Goal: Task Accomplishment & Management: Manage account settings

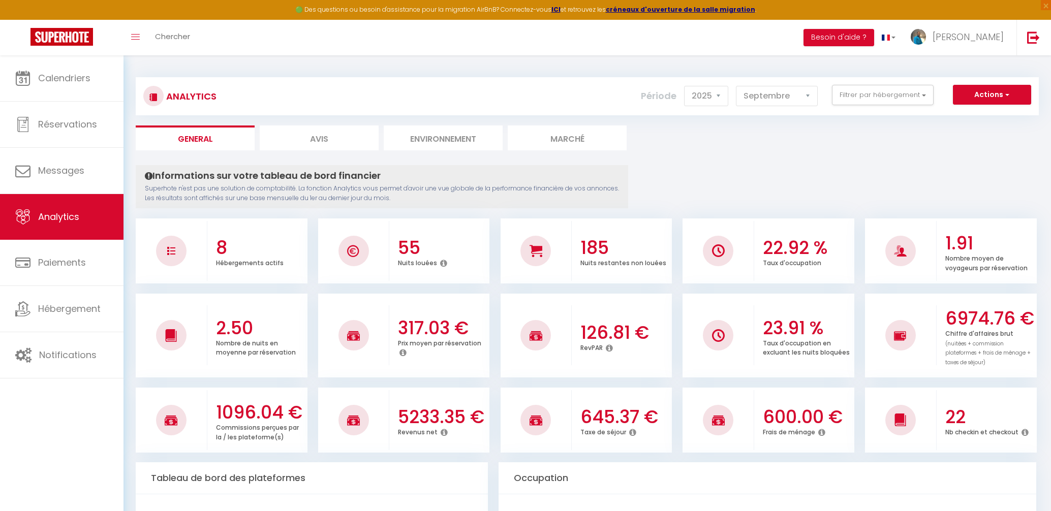
select select "2025"
select select "9"
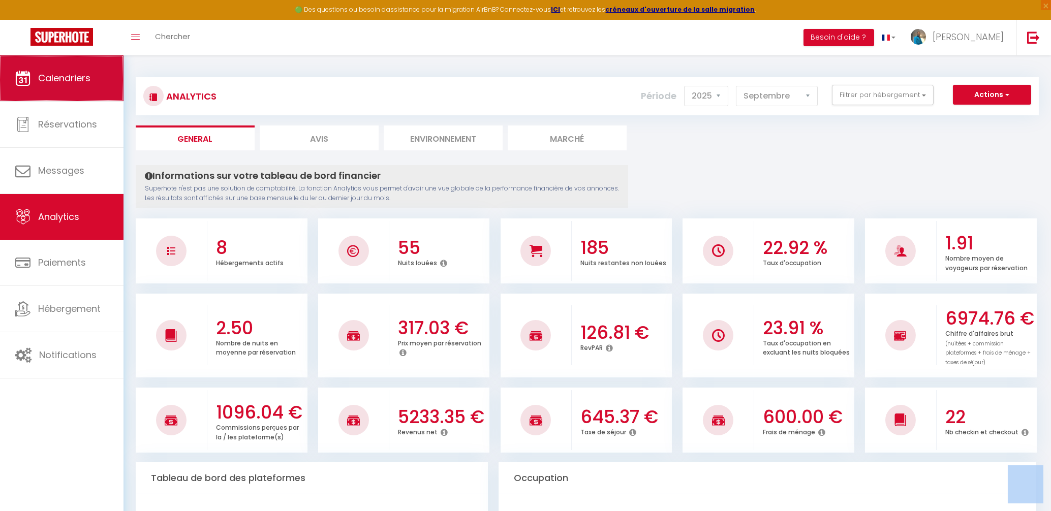
click at [65, 77] on span "Calendriers" at bounding box center [64, 78] width 52 height 13
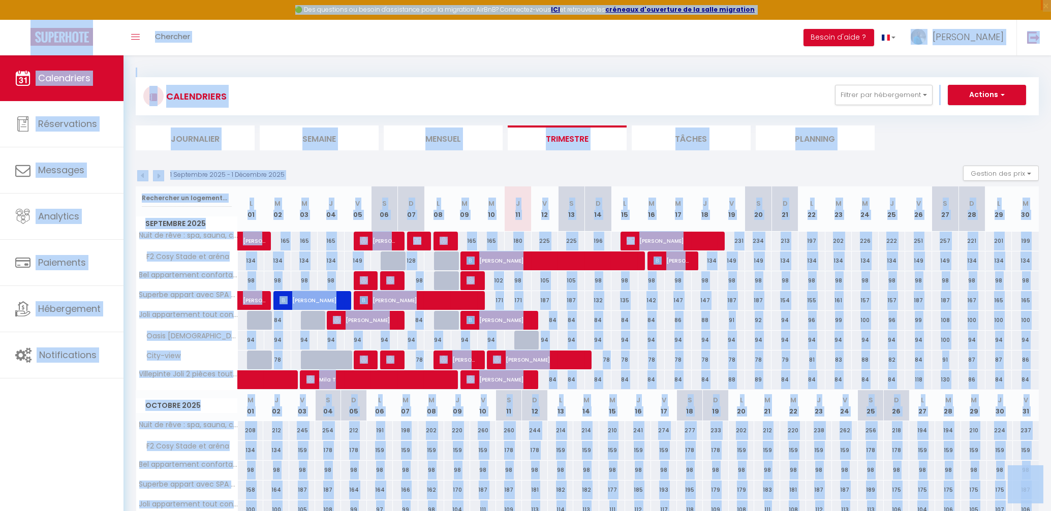
click at [526, 359] on span "[PERSON_NAME]" at bounding box center [538, 359] width 90 height 19
select select "OK"
select select "1"
select select "0"
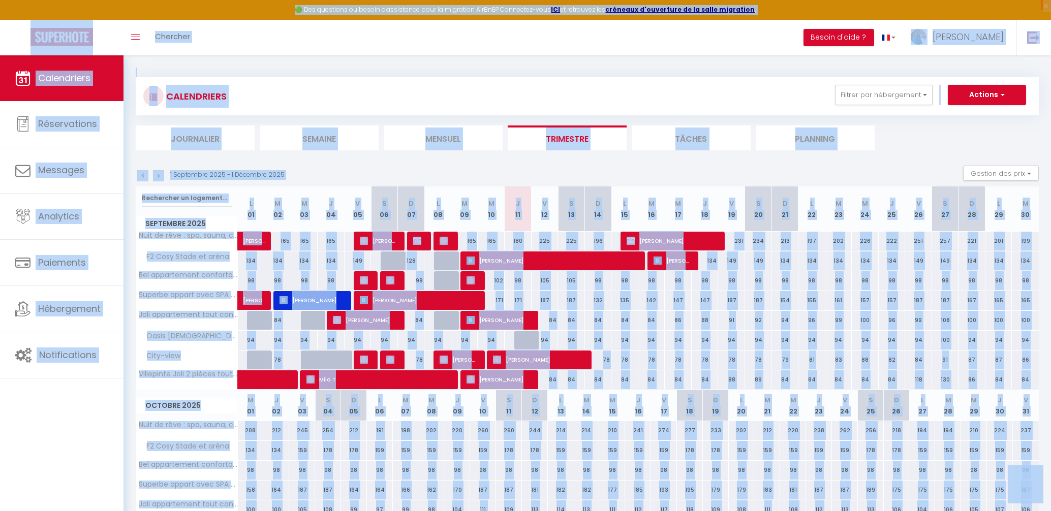
select select "1"
select select
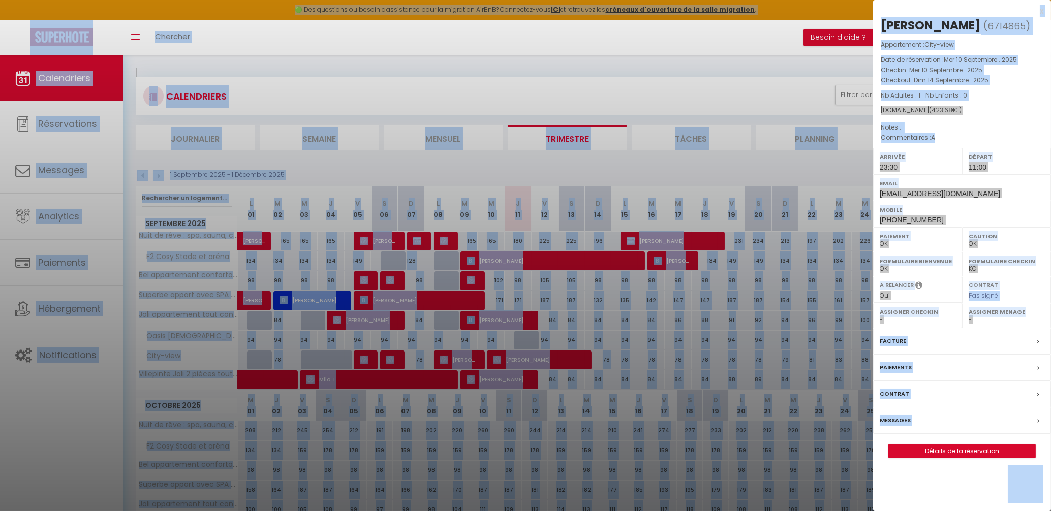
click at [373, 67] on div at bounding box center [525, 255] width 1051 height 511
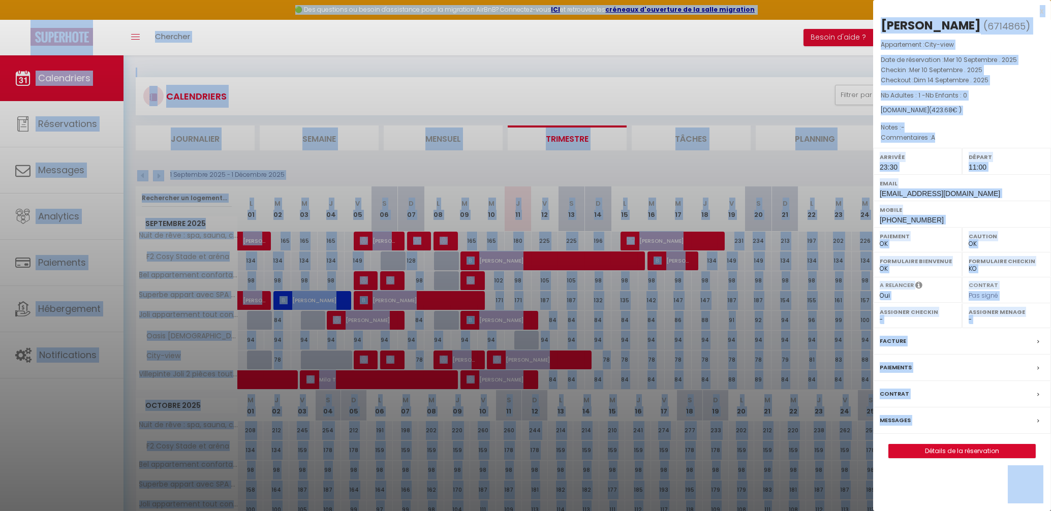
click at [84, 82] on div at bounding box center [525, 255] width 1051 height 511
click at [469, 277] on div at bounding box center [525, 255] width 1051 height 511
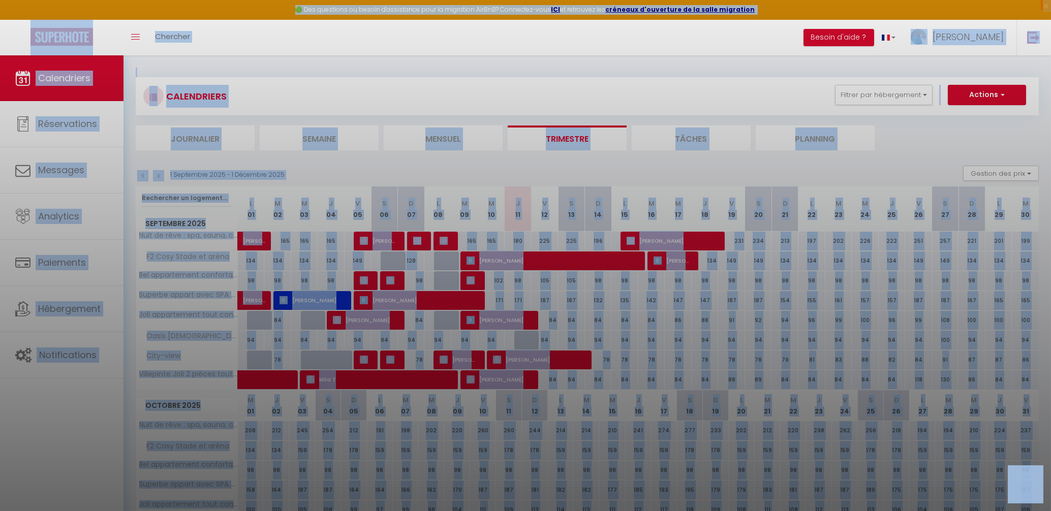
click at [921, 39] on div at bounding box center [525, 255] width 1051 height 511
click at [28, 128] on div at bounding box center [525, 255] width 1051 height 511
